Goal: Task Accomplishment & Management: Manage account settings

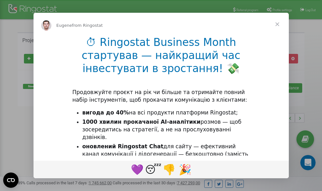
click at [275, 4] on div "Intercom messenger" at bounding box center [161, 95] width 322 height 191
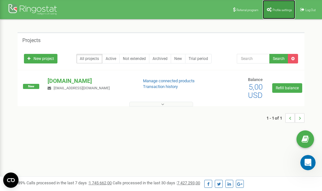
click at [273, 9] on span "Profile settings" at bounding box center [281, 10] width 19 height 4
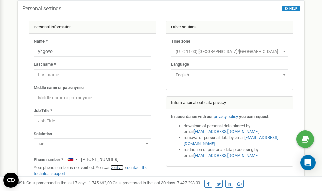
click at [121, 168] on link "verify it" at bounding box center [116, 167] width 13 height 5
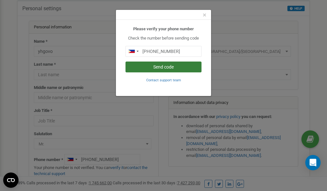
click at [171, 68] on button "Send code" at bounding box center [163, 67] width 76 height 11
